Goal: Transaction & Acquisition: Purchase product/service

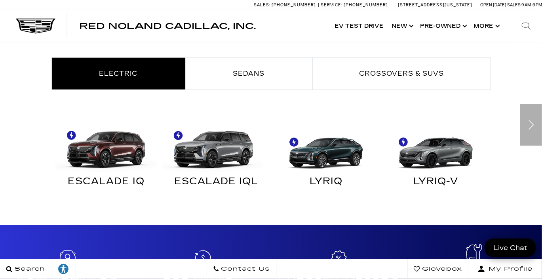
scroll to position [435, 0]
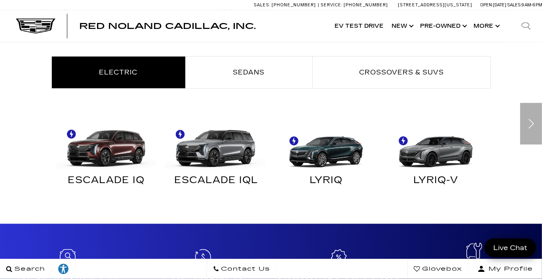
click at [530, 119] on div "Next" at bounding box center [531, 124] width 22 height 42
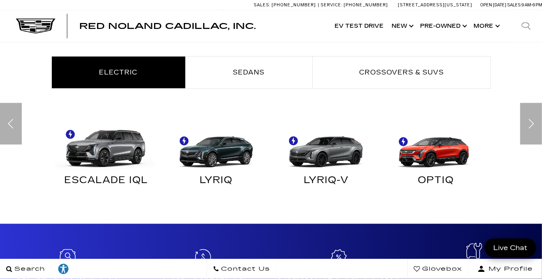
click at [429, 152] on img "Electric" at bounding box center [434, 145] width 102 height 51
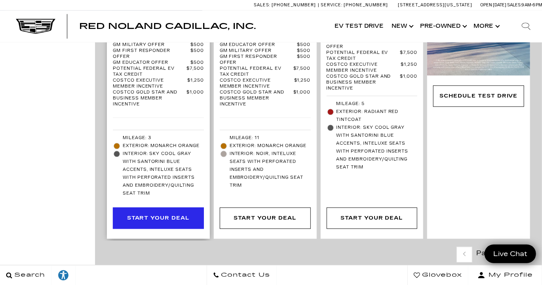
scroll to position [791, 0]
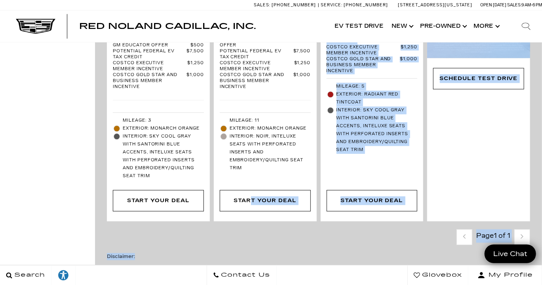
drag, startPoint x: 252, startPoint y: 169, endPoint x: 253, endPoint y: 213, distance: 43.9
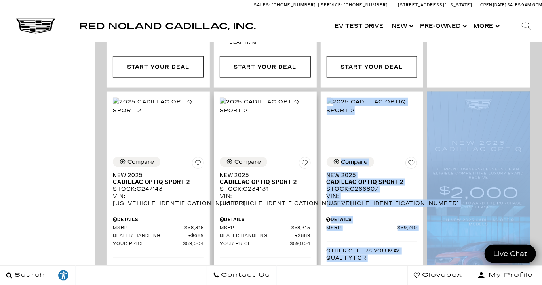
scroll to position [515, 0]
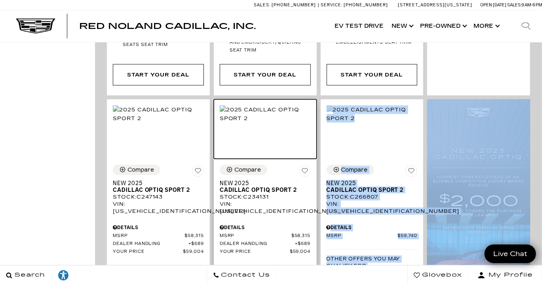
click at [252, 112] on img at bounding box center [265, 113] width 91 height 17
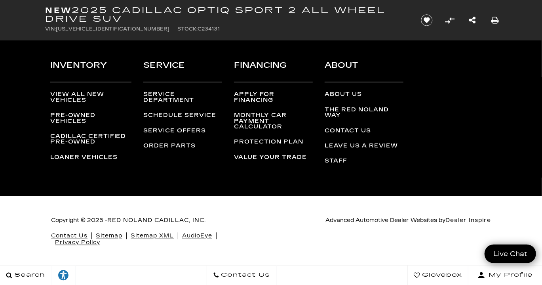
scroll to position [3779, 0]
